Goal: Unclear

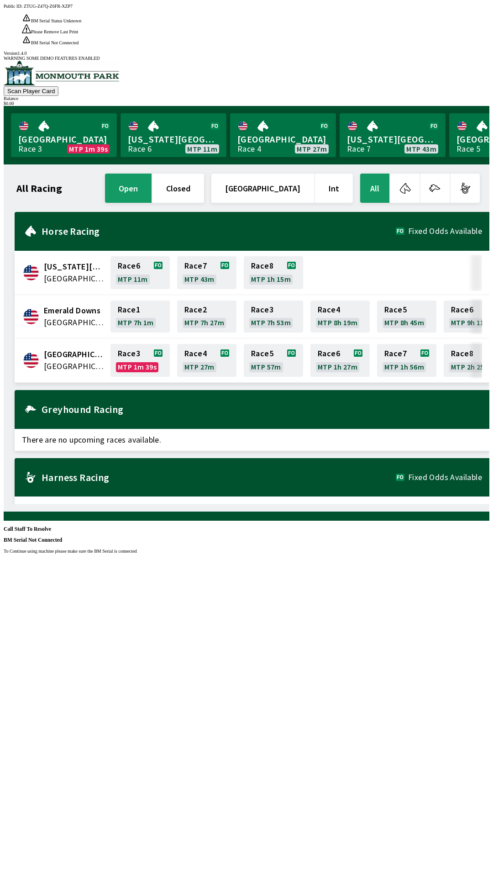
click at [342, 446] on div "Public ID: ZTUG-Z47Q-Z6FR-XZP7 BM Serial Status Unknown BM Serial Status Read F…" at bounding box center [247, 442] width 486 height 877
click at [337, 403] on div "Public ID: ZTUG-Z47Q-Z6FR-XZP7 BM Serial Status Unknown BM Serial Status Read F…" at bounding box center [247, 442] width 486 height 877
click at [350, 401] on div "Public ID: ZTUG-Z47Q-Z6FR-XZP7 BM Serial Status Unknown BM Serial Status Read F…" at bounding box center [247, 442] width 486 height 877
click at [360, 408] on div "Public ID: ZTUG-Z47Q-Z6FR-XZP7 BM Serial Status Unknown BM Serial Status Read F…" at bounding box center [247, 442] width 486 height 877
click at [365, 404] on div "Public ID: ZTUG-Z47Q-Z6FR-XZP7 BM Serial Status Unknown BM Serial Status Read F…" at bounding box center [247, 442] width 486 height 877
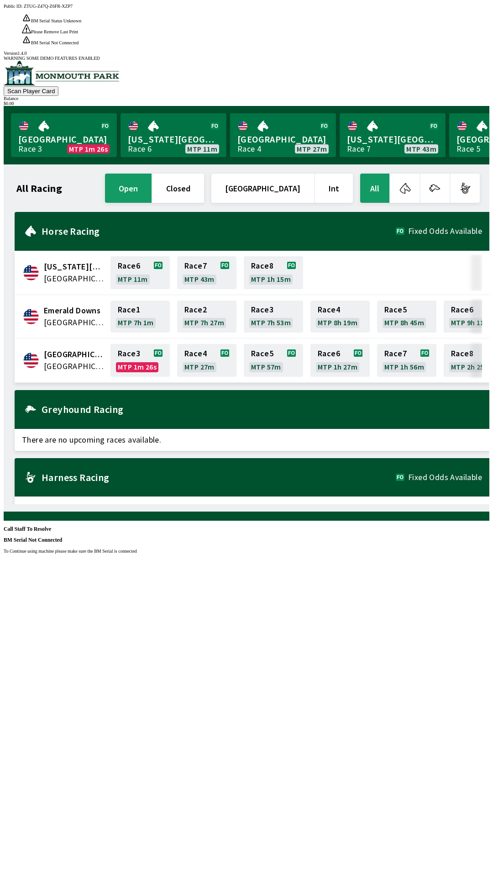
click at [383, 402] on div "Public ID: ZTUG-Z47Q-Z6FR-XZP7 BM Serial Status Unknown BM Serial Status Read F…" at bounding box center [247, 442] width 486 height 877
click at [312, 461] on div "Public ID: ZTUG-Z47Q-Z6FR-XZP7 BM Serial Status Unknown BM Serial Status Read F…" at bounding box center [247, 442] width 486 height 877
click at [264, 413] on div "Public ID: ZTUG-Z47Q-Z6FR-XZP7 BM Serial Status Unknown BM Serial Status Read F…" at bounding box center [247, 442] width 486 height 877
click at [242, 372] on div "Public ID: ZTUG-Z47Q-Z6FR-XZP7 BM Serial Status Unknown BM Serial Status Read F…" at bounding box center [247, 442] width 486 height 877
click at [248, 364] on div "Public ID: ZTUG-Z47Q-Z6FR-XZP7 BM Serial Status Unknown BM Serial Status Read F…" at bounding box center [247, 442] width 486 height 877
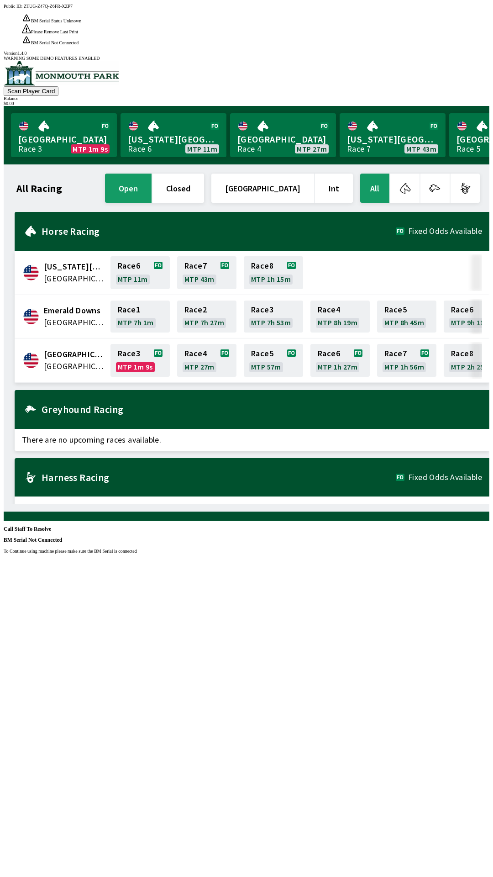
click at [386, 243] on div "Public ID: ZTUG-Z47Q-Z6FR-XZP7 BM Serial Status Unknown BM Serial Status Read F…" at bounding box center [247, 442] width 486 height 877
click at [319, 312] on div "Public ID: ZTUG-Z47Q-Z6FR-XZP7 BM Serial Status Unknown BM Serial Status Read F…" at bounding box center [247, 442] width 486 height 877
click at [320, 386] on div "Public ID: ZTUG-Z47Q-Z6FR-XZP7 BM Serial Status Unknown BM Serial Status Read F…" at bounding box center [247, 442] width 486 height 877
click at [336, 354] on div "Public ID: ZTUG-Z47Q-Z6FR-XZP7 BM Serial Status Unknown BM Serial Status Read F…" at bounding box center [247, 442] width 486 height 877
click at [325, 353] on div "Public ID: ZTUG-Z47Q-Z6FR-XZP7 BM Serial Status Unknown BM Serial Status Read F…" at bounding box center [247, 442] width 486 height 877
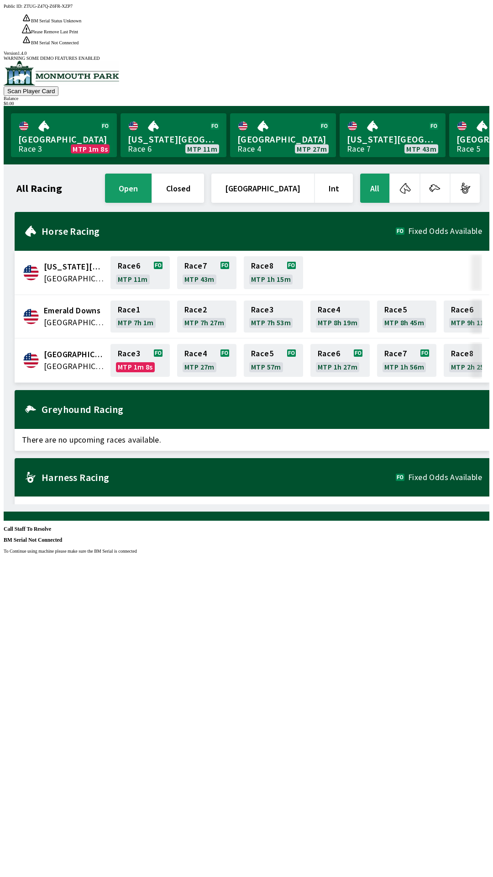
click at [286, 416] on div "Public ID: ZTUG-Z47Q-Z6FR-XZP7 BM Serial Status Unknown BM Serial Status Read F…" at bounding box center [247, 442] width 486 height 877
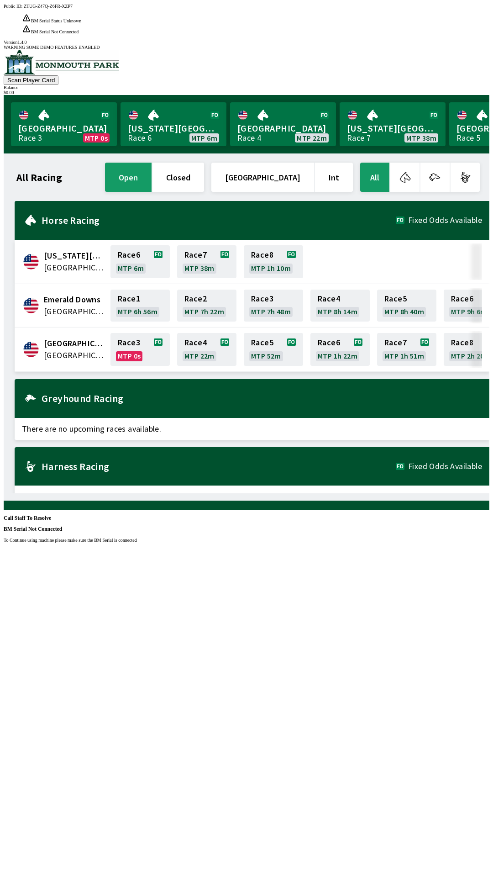
click at [200, 638] on div "Public ID: ZTUG-Z47Q-Z6FR-XZP7 BM Serial Status Unknown BM Serial Status Read F…" at bounding box center [247, 442] width 486 height 877
